Goal: Task Accomplishment & Management: Complete application form

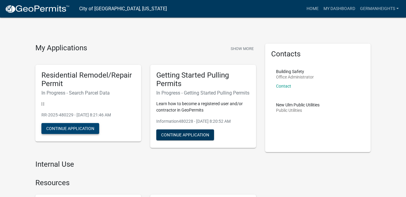
click at [72, 129] on button "Continue Application" at bounding box center [70, 128] width 58 height 11
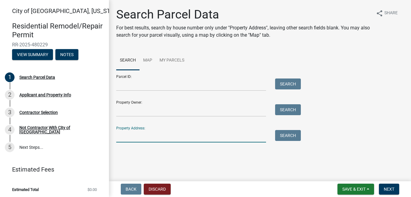
click at [134, 135] on input "Property Address:" at bounding box center [191, 136] width 150 height 12
click at [127, 136] on input "1416 S German St" at bounding box center [191, 136] width 150 height 12
type input "[STREET_ADDRESS]"
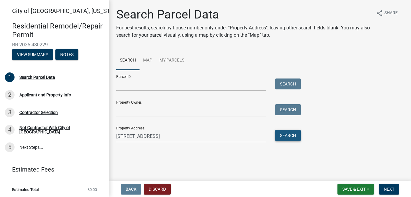
click at [290, 136] on button "Search" at bounding box center [288, 135] width 26 height 11
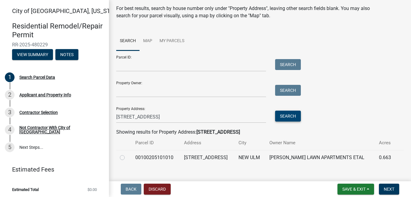
scroll to position [29, 0]
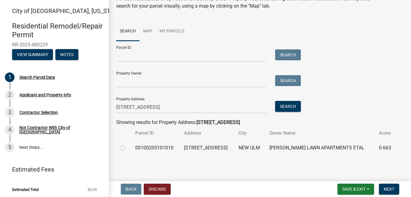
click at [127, 144] on label at bounding box center [127, 144] width 0 height 0
click at [127, 148] on input "radio" at bounding box center [129, 146] width 4 height 4
radio input "true"
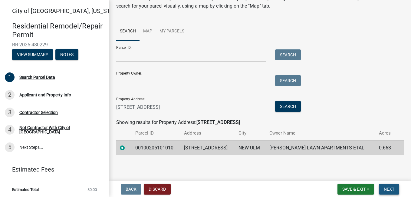
click at [392, 186] on button "Next" at bounding box center [389, 188] width 20 height 11
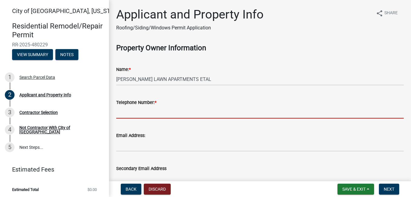
click at [132, 108] on input "Telephone Number: *" at bounding box center [259, 112] width 287 height 12
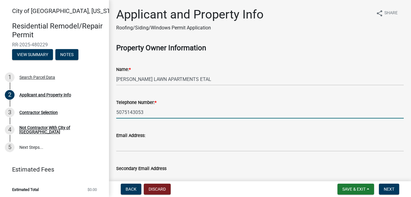
type input "5075143053"
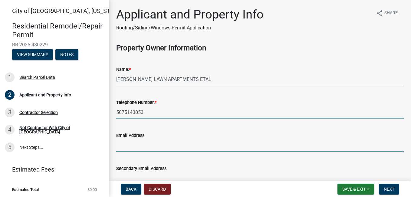
click at [168, 142] on input "Email Address:" at bounding box center [259, 145] width 287 height 12
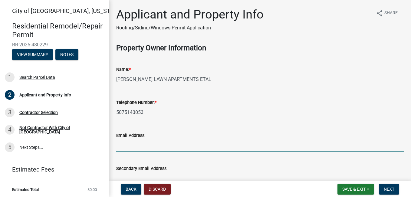
type input "linda@smrrental.com"
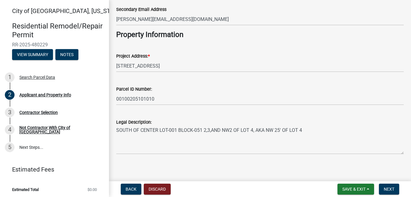
scroll to position [163, 0]
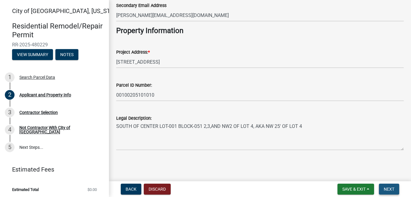
click at [390, 189] on span "Next" at bounding box center [389, 188] width 11 height 5
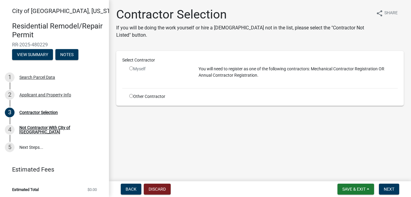
click at [131, 68] on input "radio" at bounding box center [131, 68] width 4 height 4
click at [131, 69] on input "radio" at bounding box center [131, 68] width 4 height 4
click at [132, 69] on input "radio" at bounding box center [131, 68] width 4 height 4
click at [132, 68] on input "radio" at bounding box center [131, 68] width 4 height 4
radio input "false"
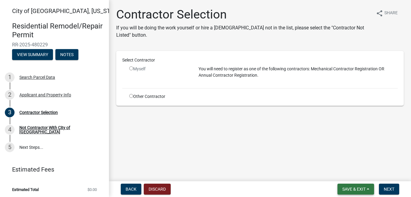
click at [357, 187] on span "Save & Exit" at bounding box center [353, 188] width 23 height 5
click at [352, 171] on button "Save & Exit" at bounding box center [350, 173] width 48 height 15
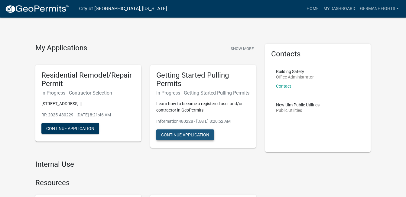
click at [196, 139] on button "Continue Application" at bounding box center [185, 134] width 58 height 11
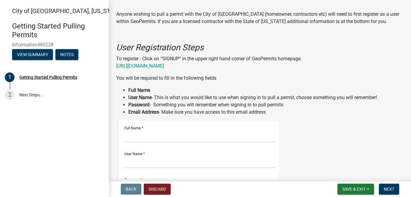
scroll to position [30, 0]
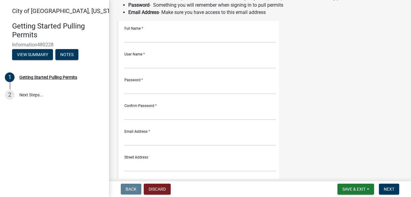
scroll to position [151, 0]
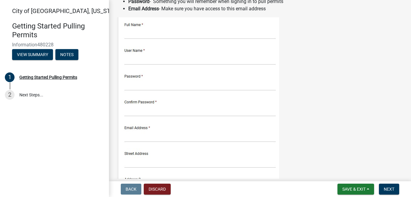
click at [150, 36] on img at bounding box center [197, 147] width 163 height 260
click at [125, 32] on img at bounding box center [197, 147] width 163 height 260
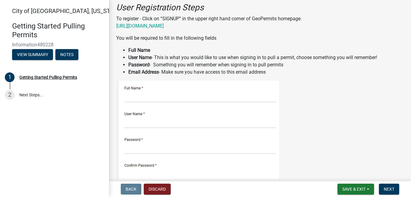
scroll to position [61, 0]
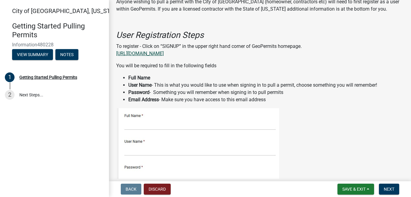
click at [164, 53] on link "https://permitting.schneidergis.com" at bounding box center [140, 54] width 48 height 6
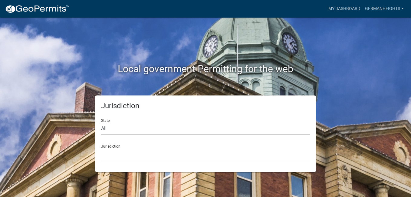
click at [148, 161] on div "Jurisdiction State All Colorado Georgia Indiana Iowa Kansas Minnesota Ohio Sout…" at bounding box center [205, 133] width 221 height 77
click at [129, 158] on select "Custer County, Colorado Carroll County, Georgia Cook County, Georgia Crawford C…" at bounding box center [205, 154] width 209 height 12
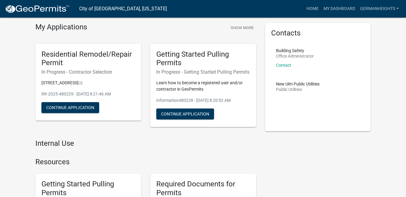
scroll to position [30, 0]
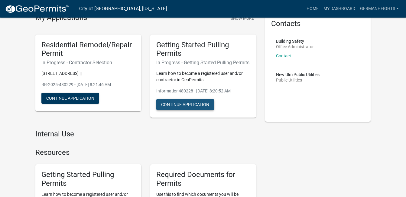
click at [196, 110] on button "Continue Application" at bounding box center [185, 104] width 58 height 11
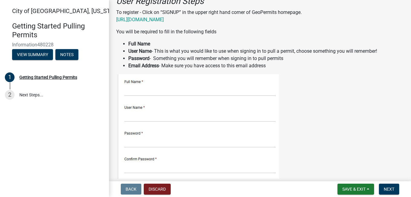
scroll to position [121, 0]
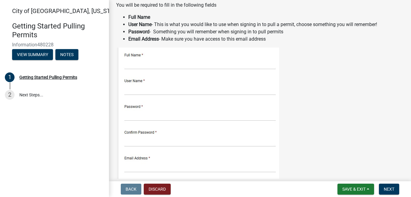
click at [150, 64] on img at bounding box center [197, 178] width 163 height 260
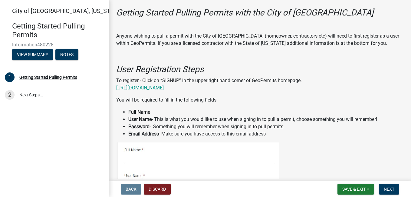
scroll to position [0, 0]
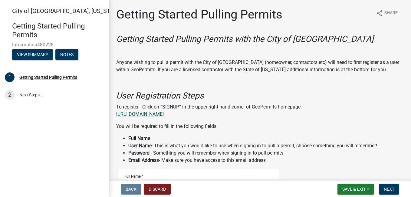
click at [144, 114] on link "https://permitting.schneidergis.com" at bounding box center [140, 114] width 48 height 6
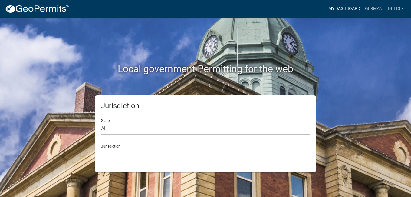
click at [348, 7] on link "My Dashboard" at bounding box center [344, 8] width 37 height 11
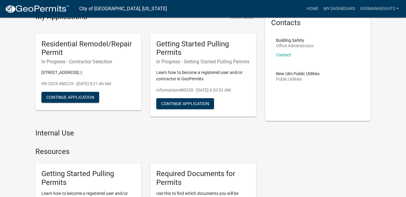
scroll to position [34, 0]
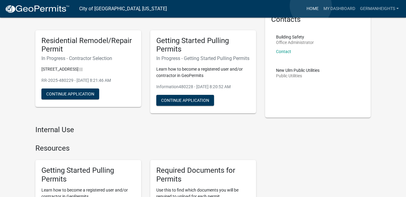
click at [311, 6] on link "Home" at bounding box center [312, 8] width 17 height 11
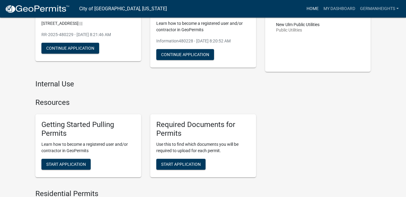
scroll to position [91, 0]
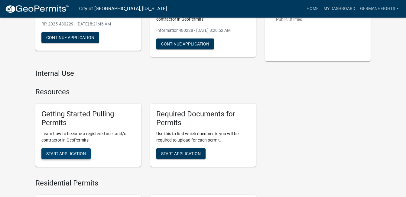
click at [75, 156] on span "Start Application" at bounding box center [66, 153] width 40 height 5
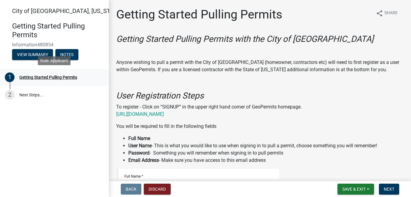
click at [58, 75] on div "Getting Started Pulling Permits" at bounding box center [48, 77] width 58 height 4
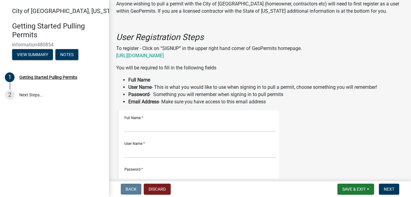
scroll to position [61, 0]
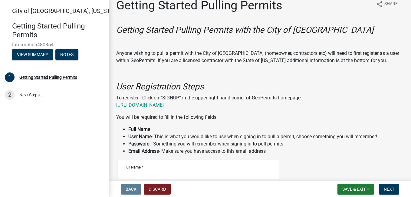
scroll to position [0, 0]
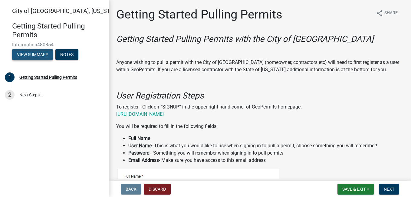
click at [34, 54] on button "View Summary" at bounding box center [32, 54] width 41 height 11
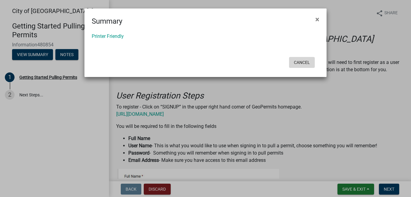
click at [305, 63] on button "Cancel" at bounding box center [302, 62] width 26 height 11
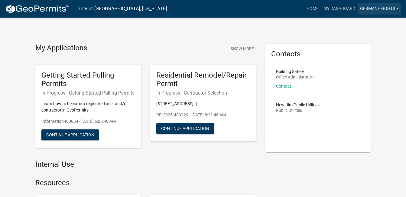
click at [400, 7] on link "Germanheights" at bounding box center [380, 8] width 44 height 11
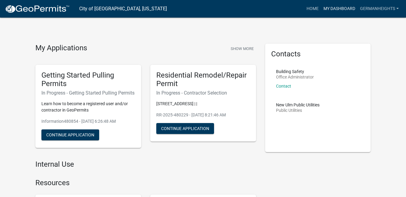
click at [334, 7] on link "My Dashboard" at bounding box center [339, 8] width 37 height 11
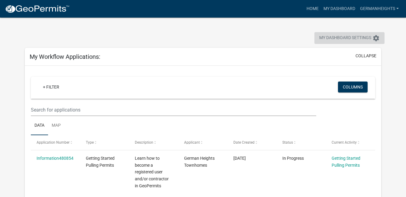
click at [377, 36] on icon "settings" at bounding box center [376, 37] width 7 height 7
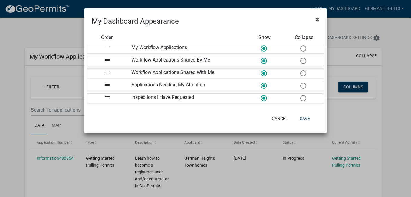
click at [314, 17] on button "×" at bounding box center [317, 19] width 14 height 17
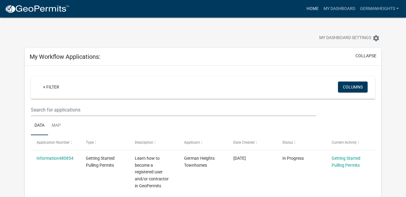
click at [310, 10] on link "Home" at bounding box center [312, 8] width 17 height 11
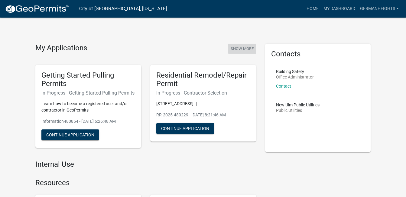
click at [245, 49] on button "Show More" at bounding box center [242, 49] width 28 height 10
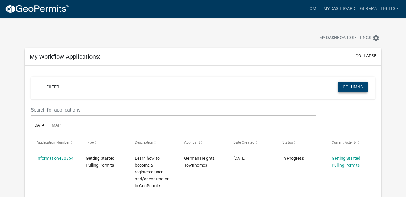
click at [351, 87] on button "Columns" at bounding box center [353, 86] width 30 height 11
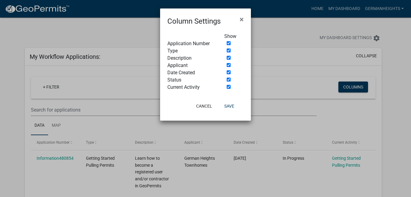
click at [404, 80] on ngb-modal-window "Column Settings × Show Application Number Type Description Applicant Date Creat…" at bounding box center [205, 98] width 411 height 197
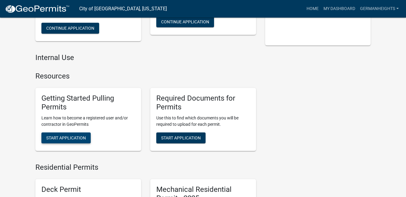
scroll to position [121, 0]
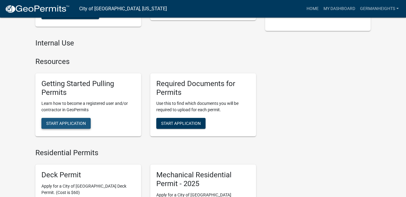
click at [74, 126] on span "Start Application" at bounding box center [66, 123] width 40 height 5
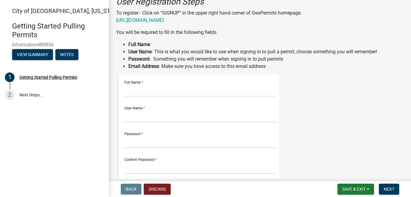
scroll to position [91, 0]
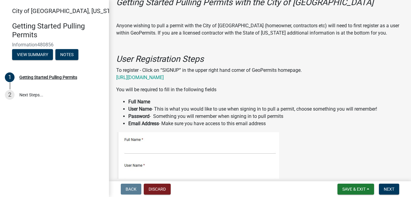
scroll to position [0, 0]
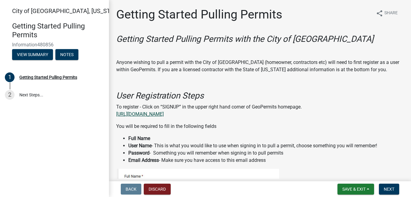
click at [152, 114] on link "https://permitting.schneidergis.com" at bounding box center [140, 114] width 48 height 6
click at [34, 56] on button "View Summary" at bounding box center [32, 54] width 41 height 11
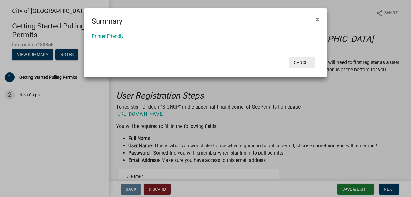
click at [305, 63] on button "Cancel" at bounding box center [302, 62] width 26 height 11
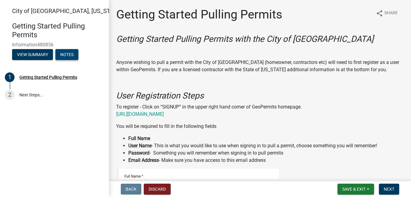
click at [66, 56] on button "Notes" at bounding box center [66, 54] width 23 height 11
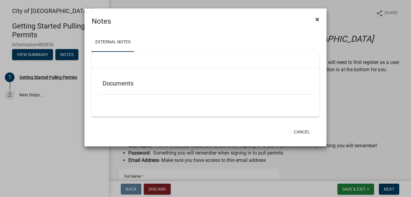
click at [318, 19] on span "×" at bounding box center [317, 19] width 4 height 8
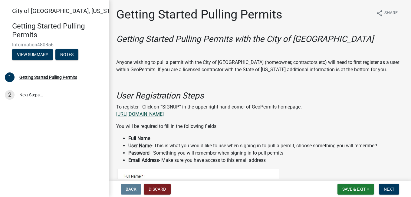
click at [159, 115] on link "https://permitting.schneidergis.com" at bounding box center [140, 114] width 48 height 6
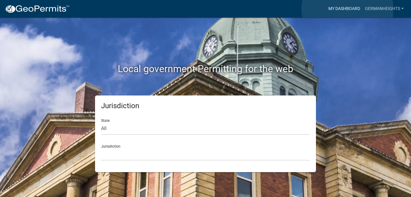
click at [347, 9] on link "My Dashboard" at bounding box center [344, 8] width 37 height 11
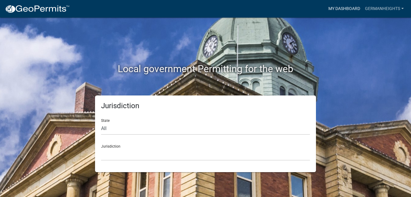
click at [347, 10] on link "My Dashboard" at bounding box center [344, 8] width 37 height 11
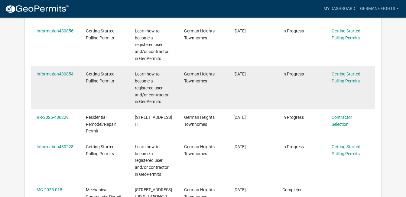
scroll to position [141, 0]
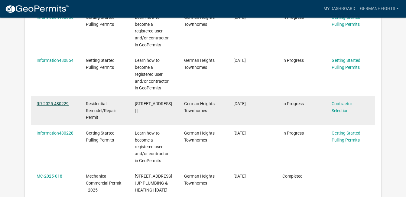
click at [59, 104] on link "RR-2025-480229" at bounding box center [53, 103] width 32 height 5
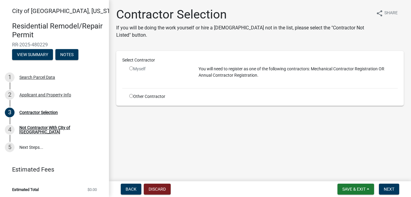
click at [132, 69] on input "radio" at bounding box center [131, 68] width 4 height 4
radio input "false"
click at [131, 95] on input "radio" at bounding box center [131, 96] width 4 height 4
radio input "true"
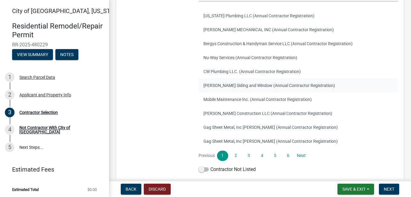
scroll to position [121, 0]
click at [232, 154] on link "2" at bounding box center [235, 155] width 11 height 10
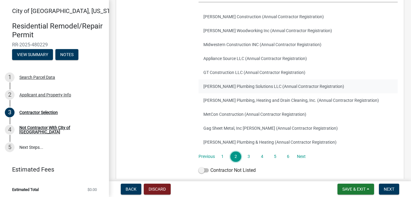
scroll to position [151, 0]
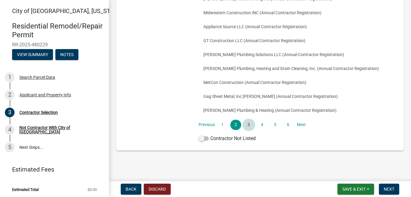
click at [250, 123] on link "3" at bounding box center [248, 125] width 11 height 10
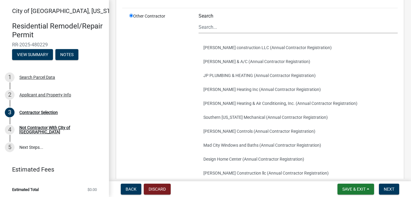
scroll to position [91, 0]
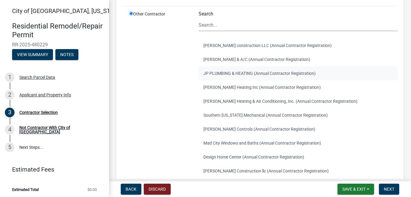
click at [231, 72] on button "JP PLUMBING & HEATING (Annual Contractor Registration)" at bounding box center [298, 73] width 199 height 14
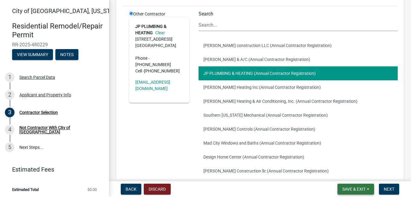
click at [355, 188] on span "Save & Exit" at bounding box center [353, 188] width 23 height 5
click at [365, 151] on button "Save" at bounding box center [350, 158] width 48 height 15
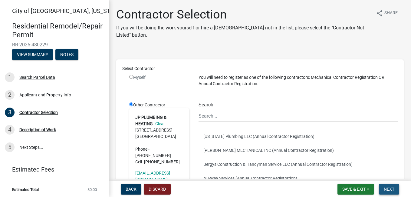
click at [391, 189] on span "Next" at bounding box center [389, 188] width 11 height 5
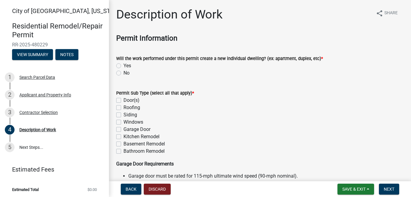
click at [123, 73] on label "No" at bounding box center [126, 72] width 6 height 7
click at [123, 73] on input "No" at bounding box center [125, 71] width 4 height 4
radio input "true"
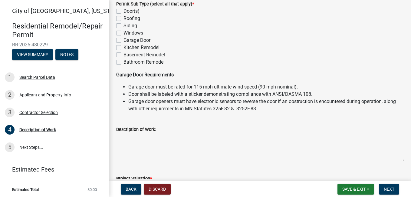
scroll to position [98, 0]
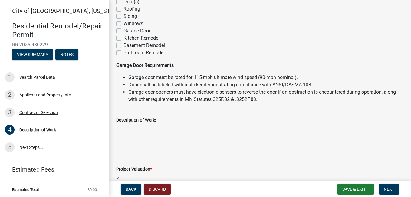
click at [127, 146] on textarea "Description of Work:" at bounding box center [259, 137] width 287 height 28
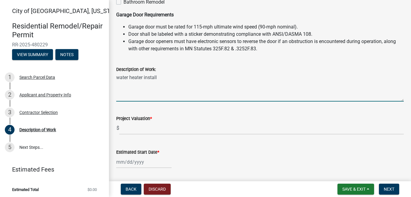
scroll to position [159, 0]
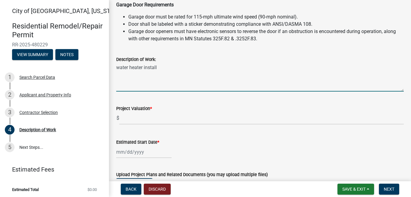
type textarea "water heater install"
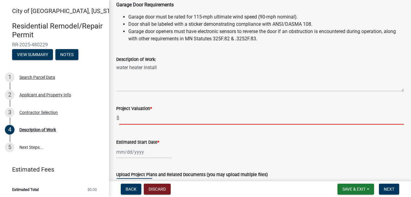
click at [128, 120] on input "text" at bounding box center [261, 118] width 284 height 12
type input "900"
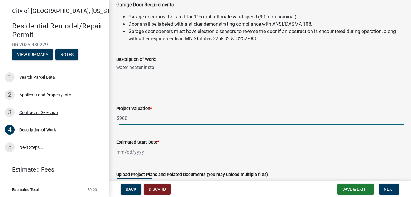
select select "9"
select select "2025"
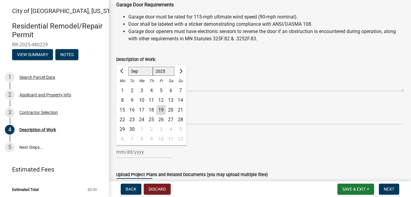
click at [162, 110] on div "19" at bounding box center [161, 110] width 10 height 10
type input "09/19/2025"
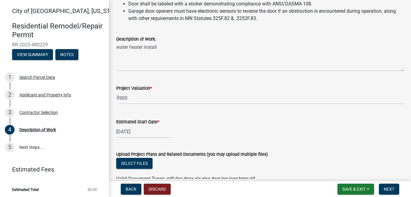
scroll to position [190, 0]
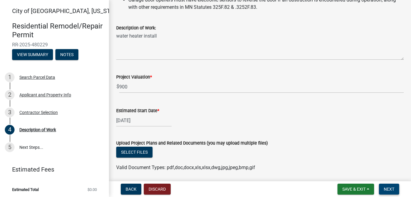
click at [392, 191] on span "Next" at bounding box center [389, 188] width 11 height 5
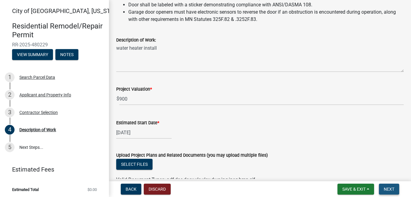
scroll to position [202, 0]
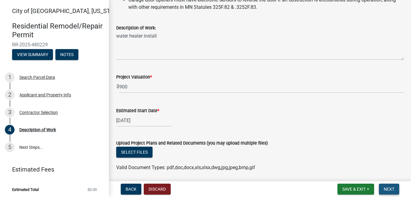
click at [386, 186] on span "Next" at bounding box center [389, 188] width 11 height 5
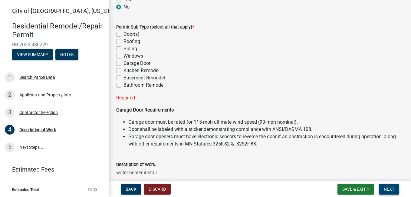
scroll to position [30, 0]
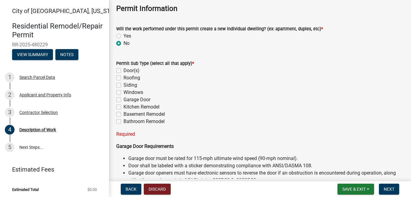
click at [123, 122] on label "Bathroom Remodel" at bounding box center [143, 121] width 41 height 7
click at [123, 122] on input "Bathroom Remodel" at bounding box center [125, 120] width 4 height 4
checkbox input "true"
checkbox input "false"
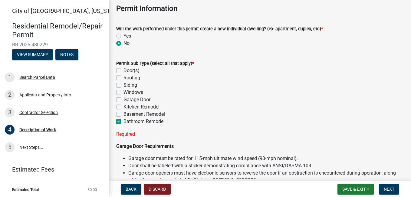
checkbox input "false"
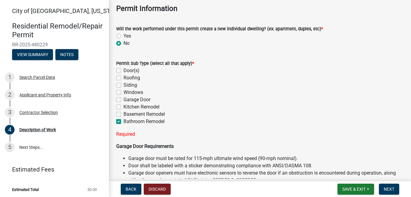
checkbox input "true"
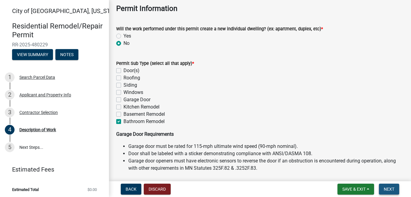
click at [391, 188] on span "Next" at bounding box center [389, 188] width 11 height 5
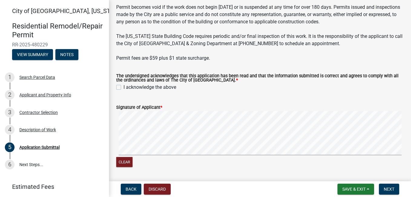
scroll to position [82, 0]
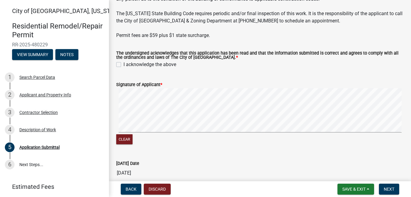
click at [123, 66] on label "I acknowledge the above" at bounding box center [149, 64] width 53 height 7
click at [123, 65] on input "I acknowledge the above" at bounding box center [125, 63] width 4 height 4
checkbox input "true"
click at [391, 187] on span "Next" at bounding box center [389, 188] width 11 height 5
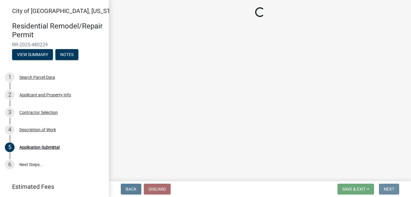
scroll to position [0, 0]
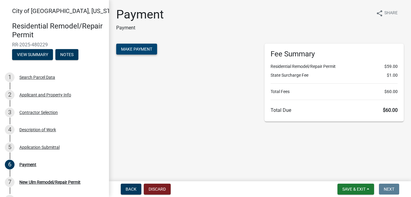
click at [137, 48] on span "Make Payment" at bounding box center [136, 49] width 31 height 5
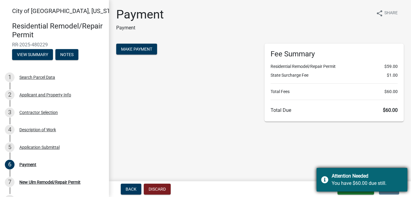
click at [353, 182] on div "You have $60.00 due still." at bounding box center [367, 182] width 71 height 7
